Goal: Task Accomplishment & Management: Manage account settings

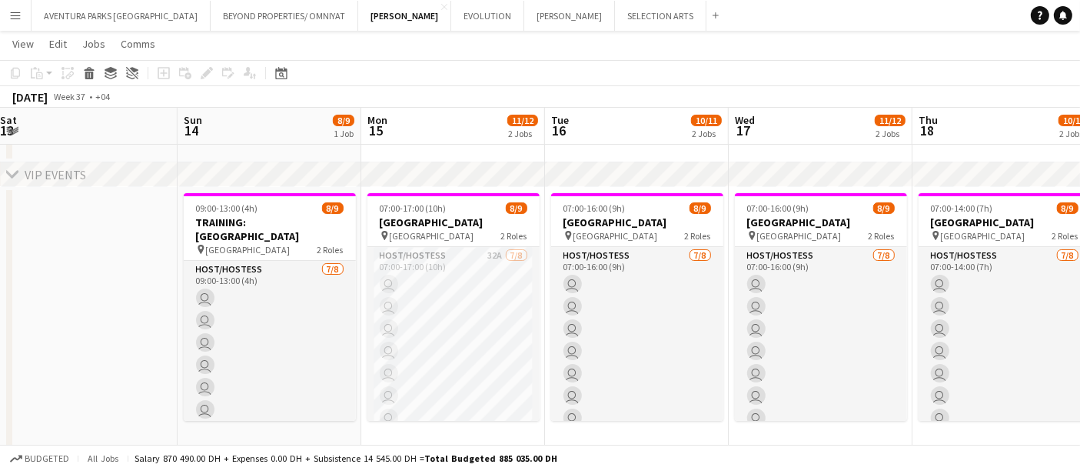
scroll to position [85, 0]
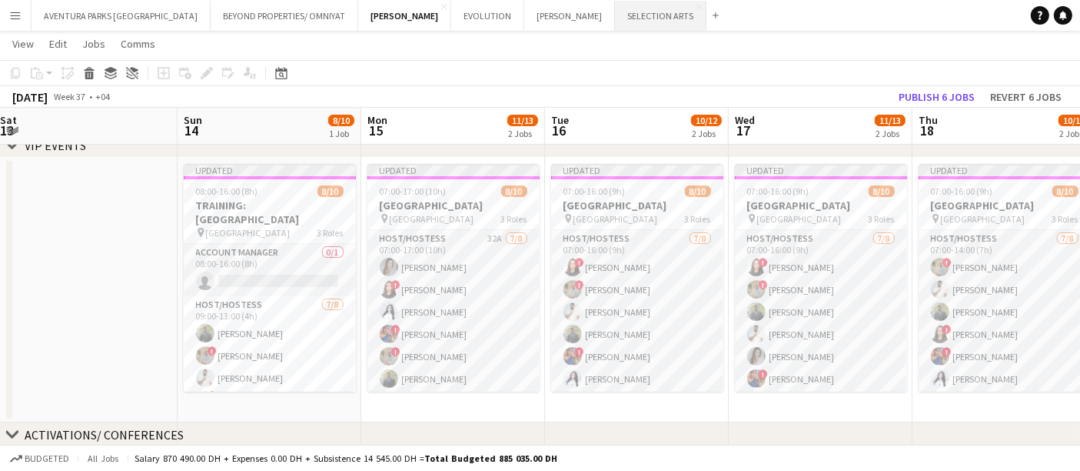
click at [615, 20] on button "SELECTION ARTS Close" at bounding box center [661, 16] width 92 height 30
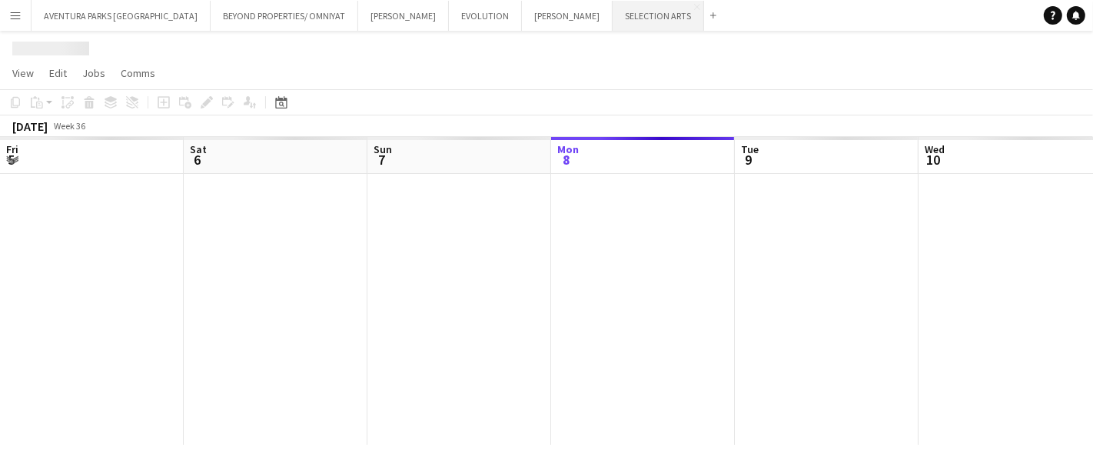
scroll to position [0, 367]
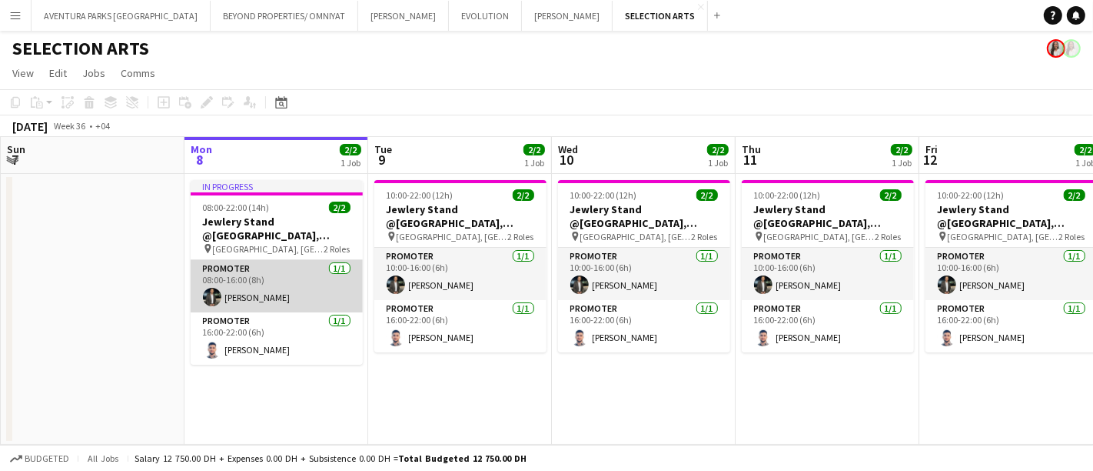
click at [270, 277] on app-card-role "Promoter [DATE] 08:00-16:00 (8h) [PERSON_NAME]" at bounding box center [277, 286] width 172 height 52
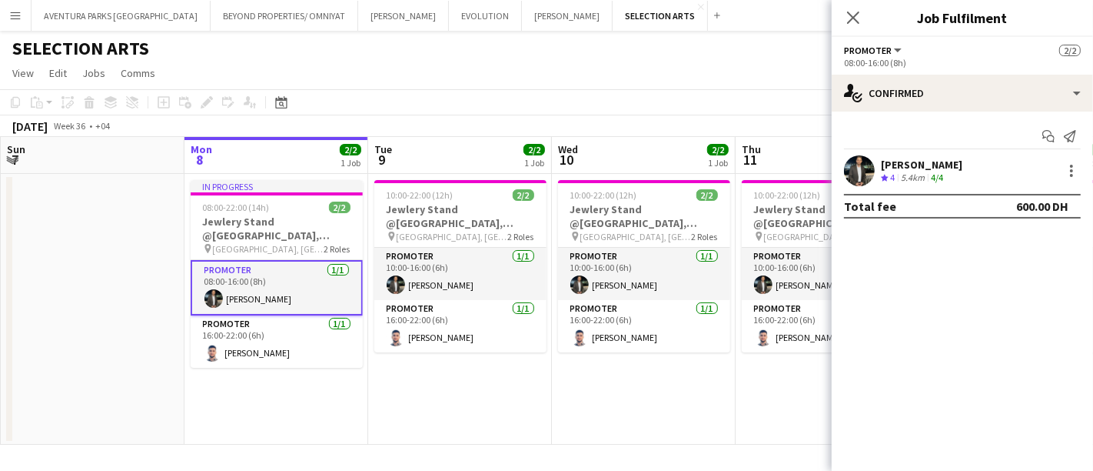
click at [867, 173] on app-user-avatar at bounding box center [859, 170] width 31 height 31
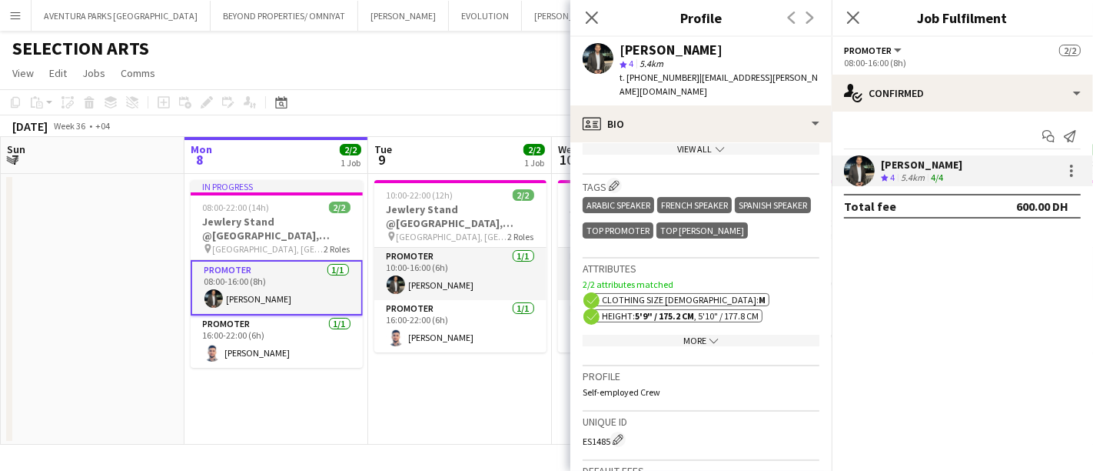
scroll to position [961, 0]
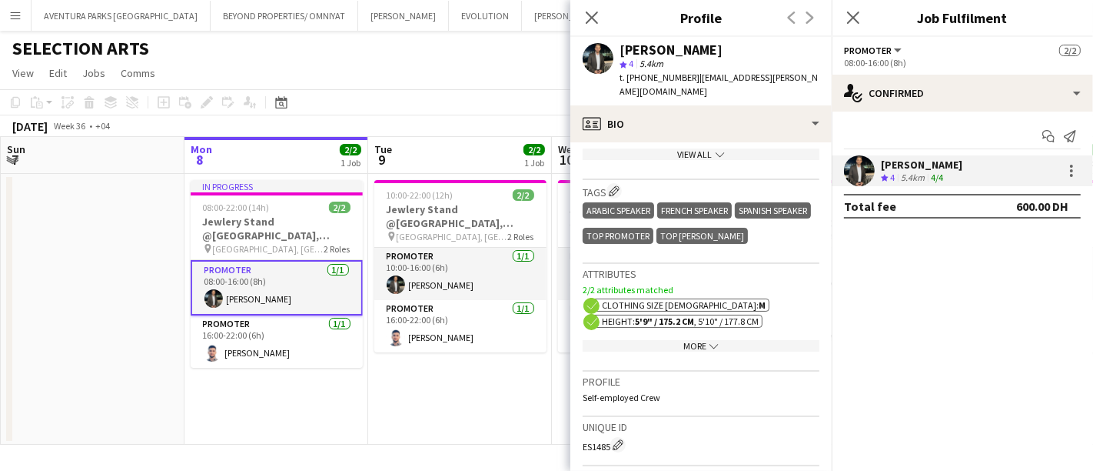
click at [707, 340] on app-icon "chevron-down" at bounding box center [713, 346] width 12 height 12
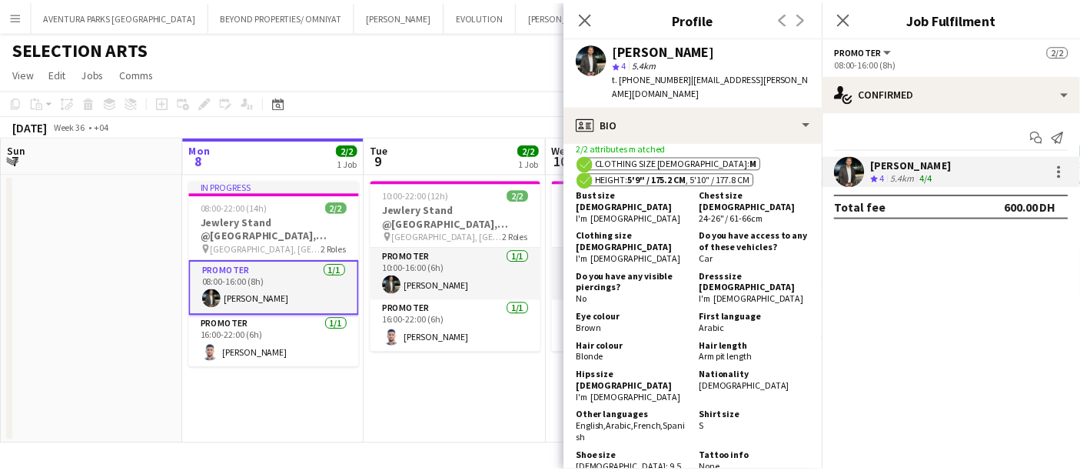
scroll to position [1102, 0]
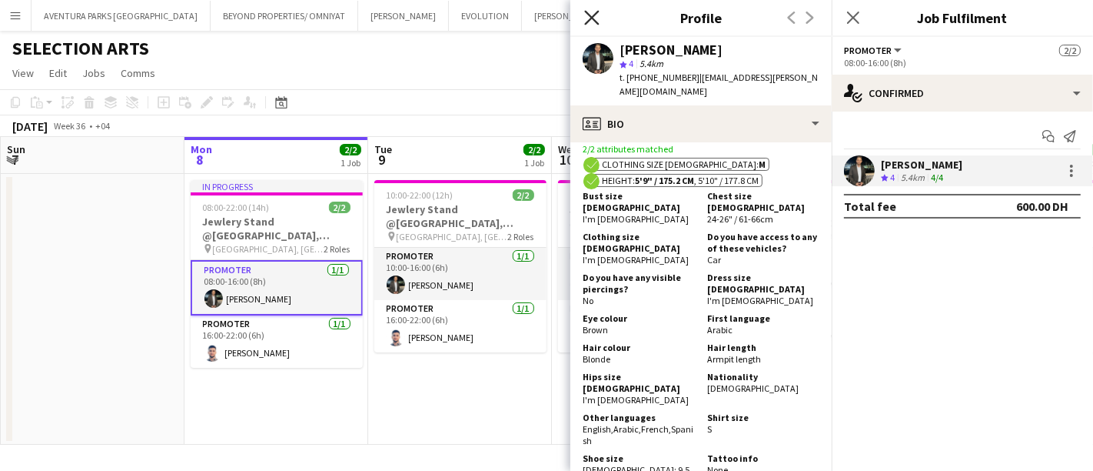
click at [595, 16] on icon "Close pop-in" at bounding box center [591, 17] width 15 height 15
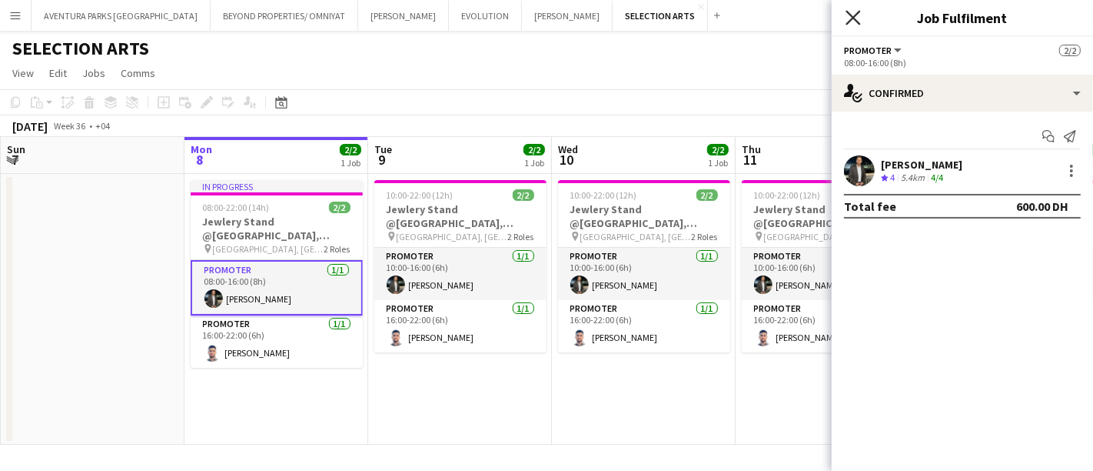
click at [850, 15] on icon "Close pop-in" at bounding box center [853, 17] width 15 height 15
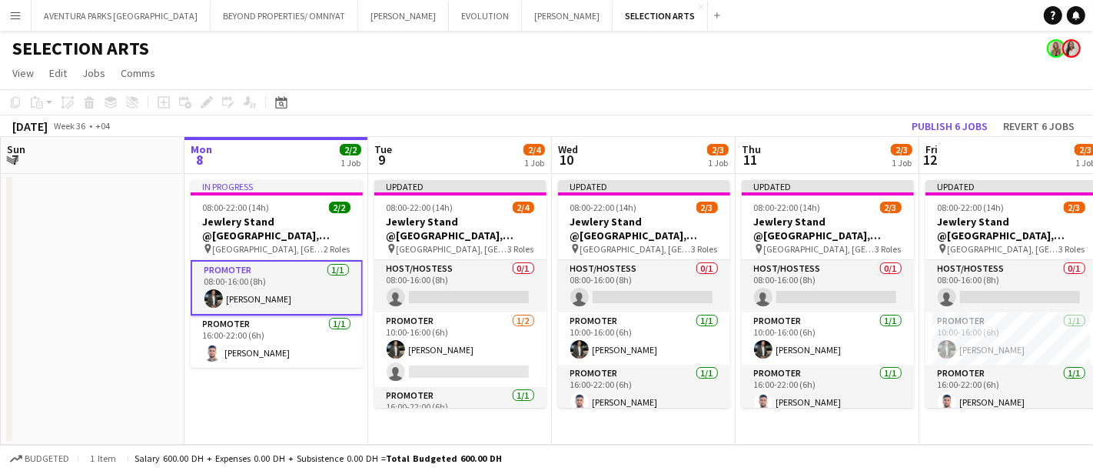
click at [913, 95] on app-toolbar "Copy Paste Paste Ctrl+V Paste with crew Ctrl+Shift+V Paste linked Job [GEOGRAPH…" at bounding box center [546, 102] width 1093 height 26
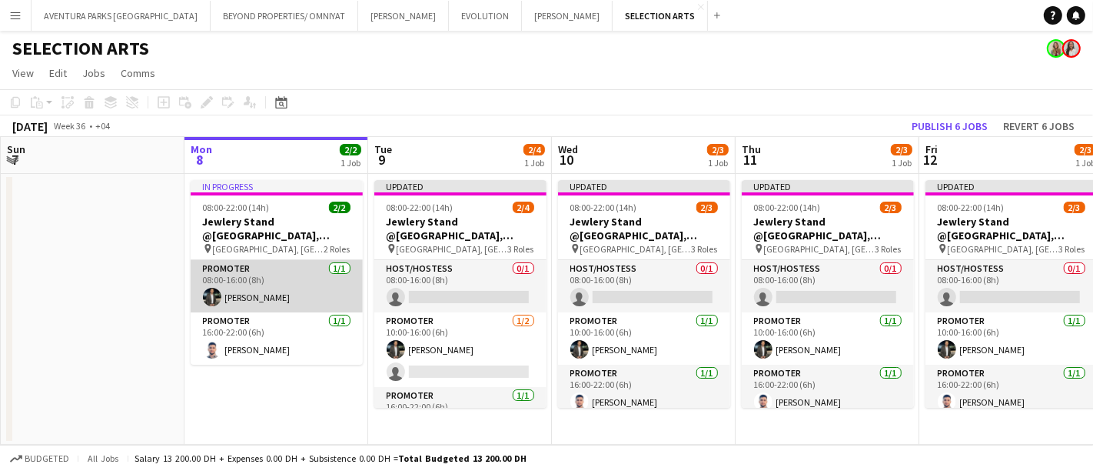
click at [278, 284] on app-card-role "Promoter [DATE] 08:00-16:00 (8h) [PERSON_NAME]" at bounding box center [277, 286] width 172 height 52
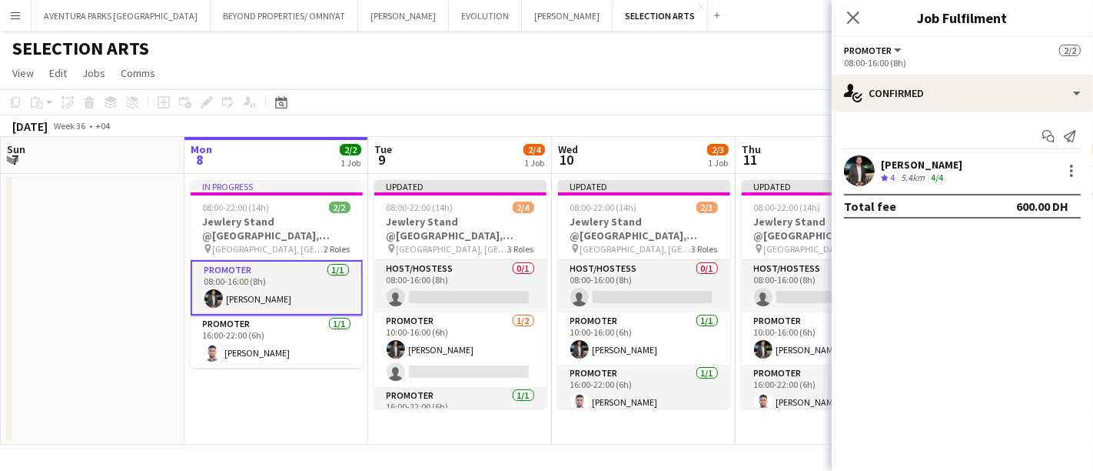
click at [459, 106] on app-toolbar "Copy Paste Paste Ctrl+V Paste with crew Ctrl+Shift+V Paste linked Job [GEOGRAPH…" at bounding box center [546, 102] width 1093 height 26
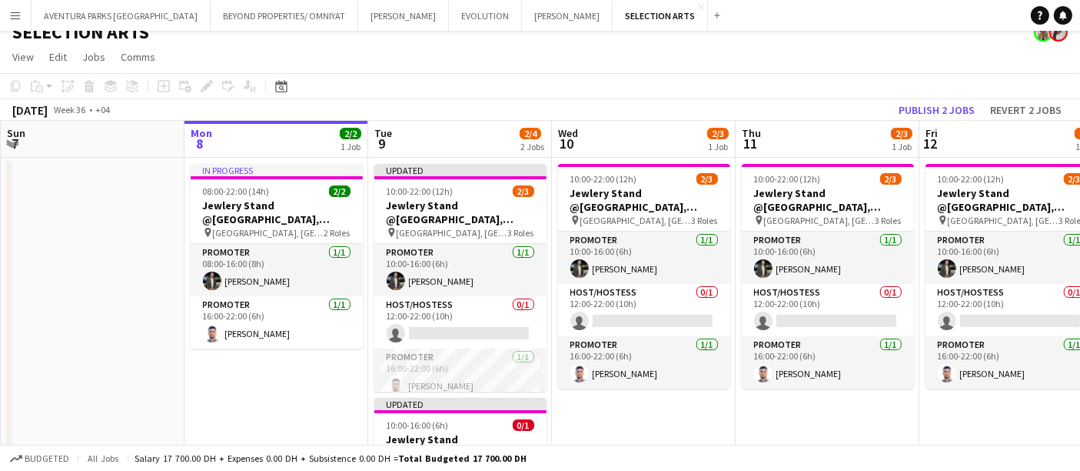
scroll to position [0, 0]
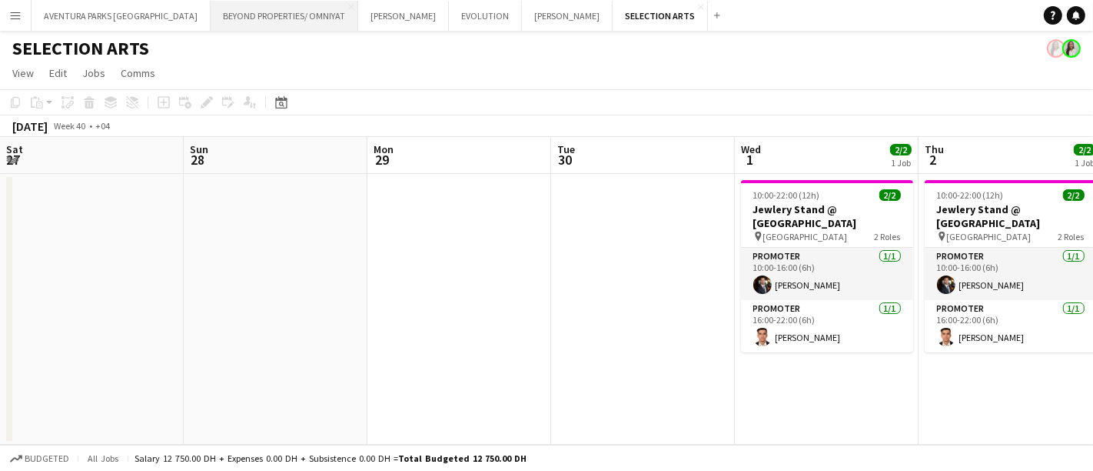
scroll to position [0, 595]
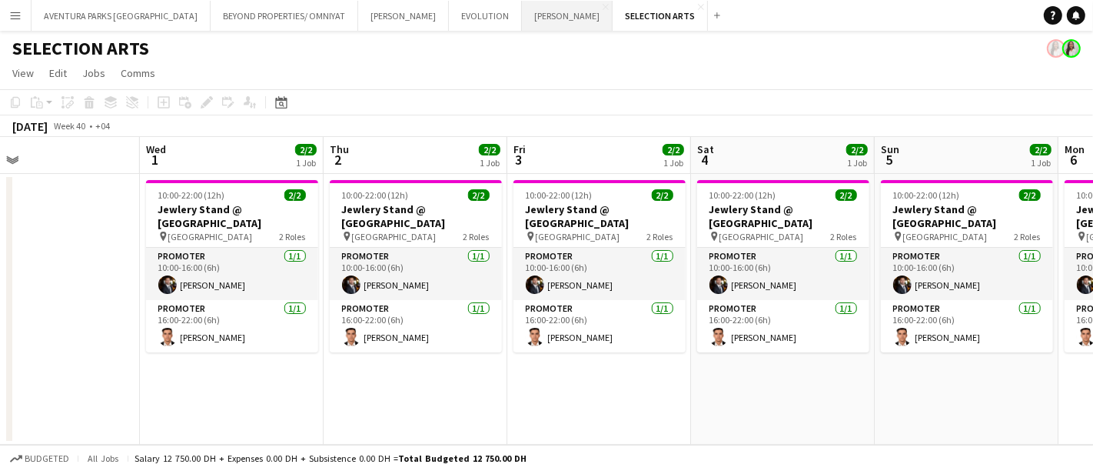
click at [522, 6] on button "SALATA Close" at bounding box center [567, 16] width 91 height 30
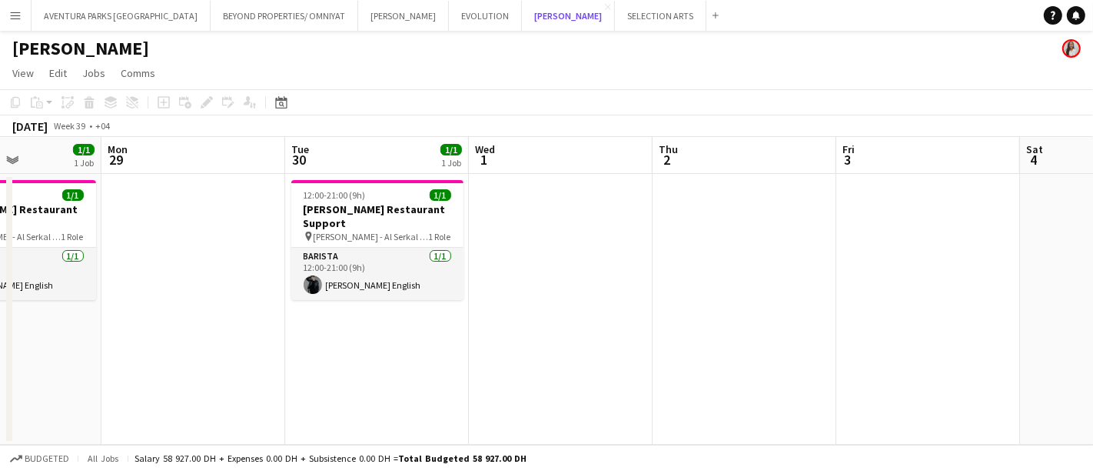
scroll to position [0, 465]
